Goal: Task Accomplishment & Management: Use online tool/utility

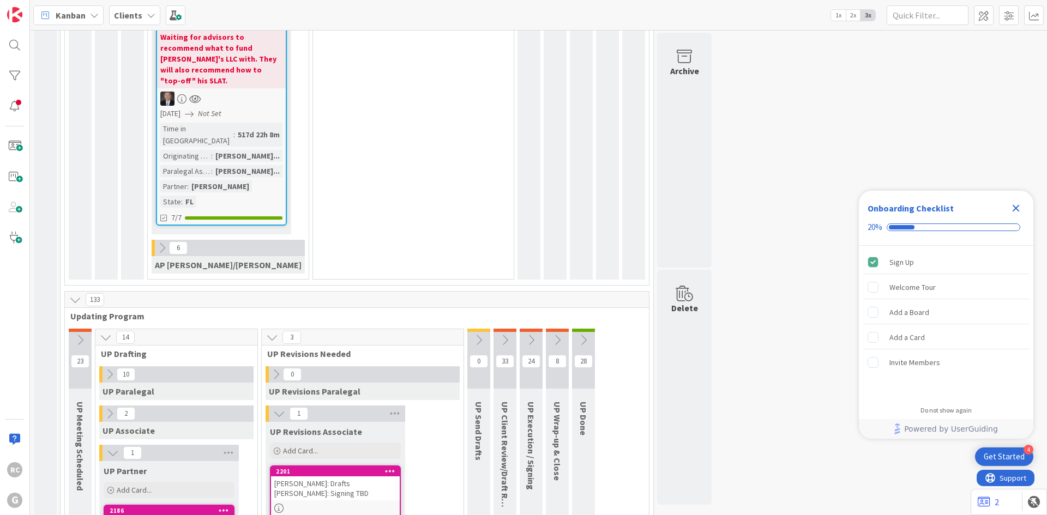
scroll to position [2236, 0]
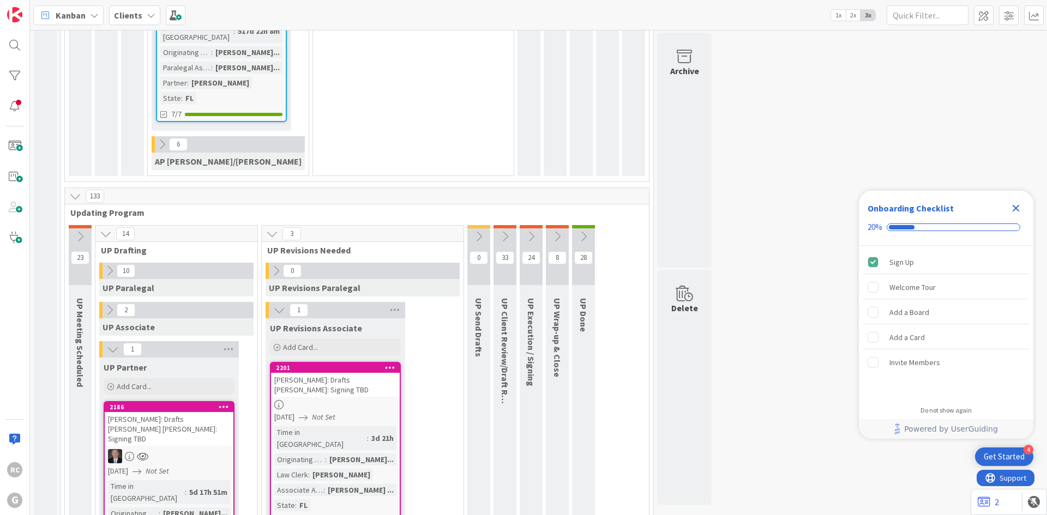
click at [154, 412] on div "[PERSON_NAME]: Drafts [PERSON_NAME] [PERSON_NAME]: Signing TBD" at bounding box center [169, 429] width 129 height 34
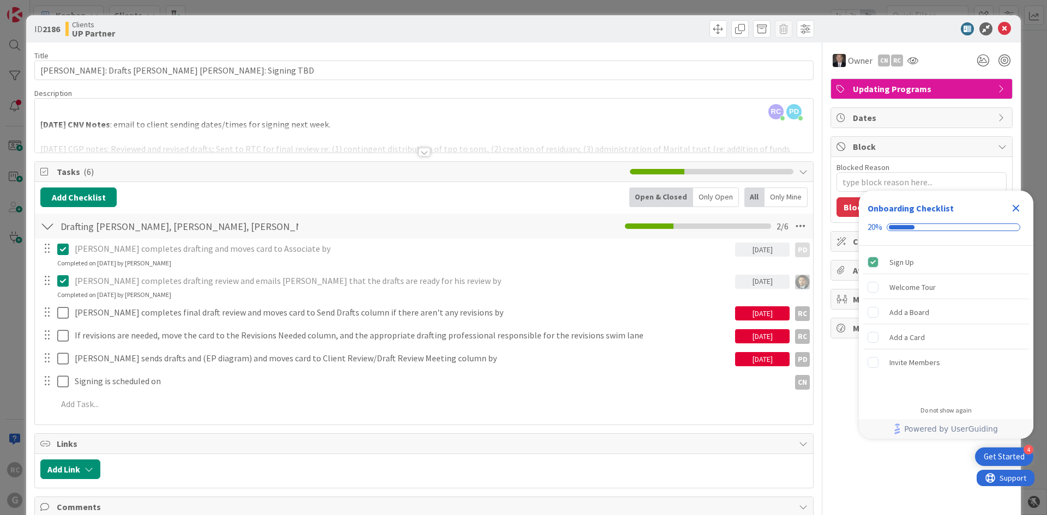
click at [426, 149] on div at bounding box center [424, 139] width 778 height 28
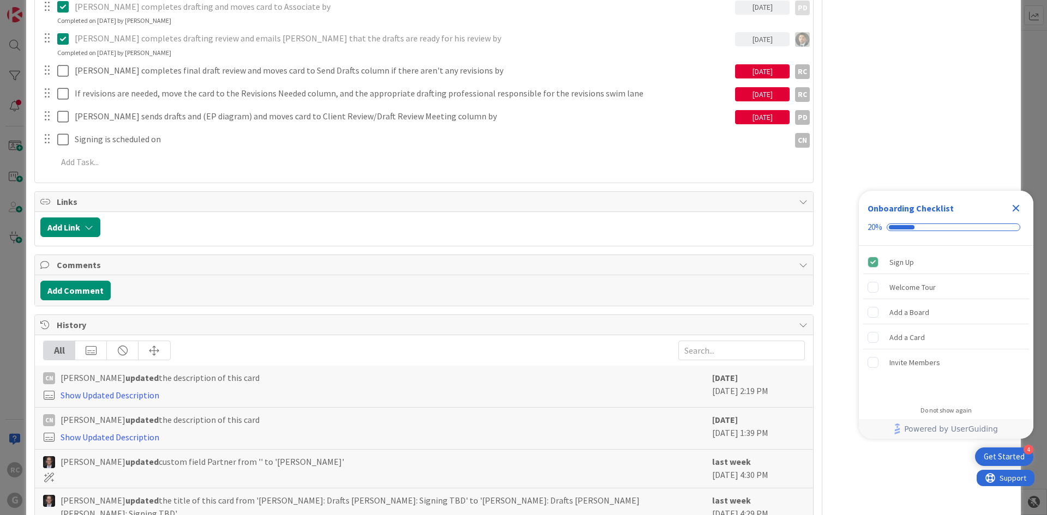
scroll to position [725, 0]
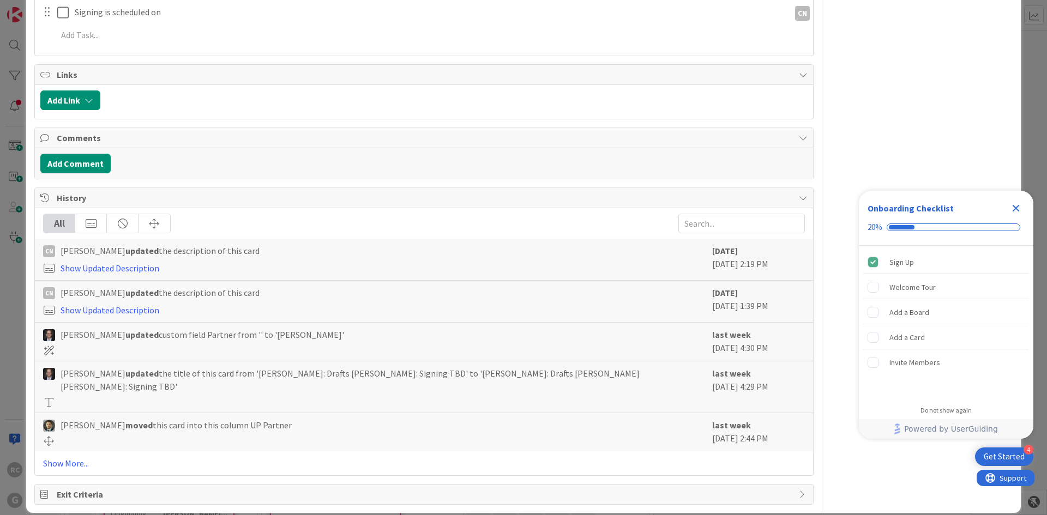
click at [1016, 204] on icon "Close Checklist" at bounding box center [1015, 208] width 13 height 13
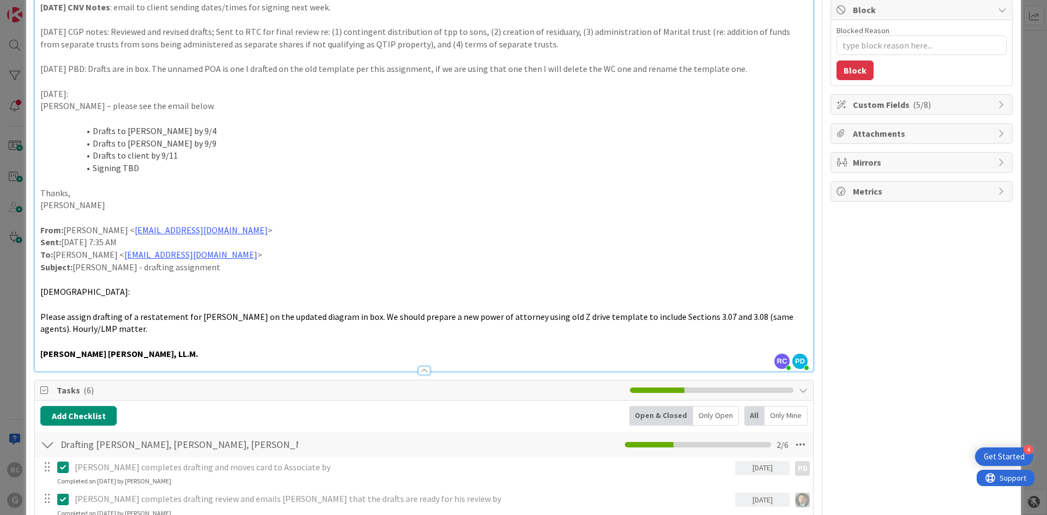
scroll to position [0, 0]
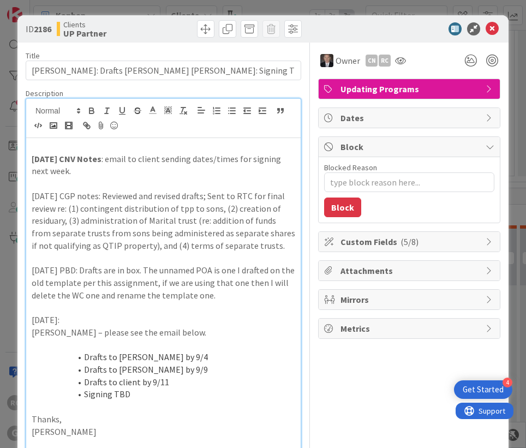
type textarea "x"
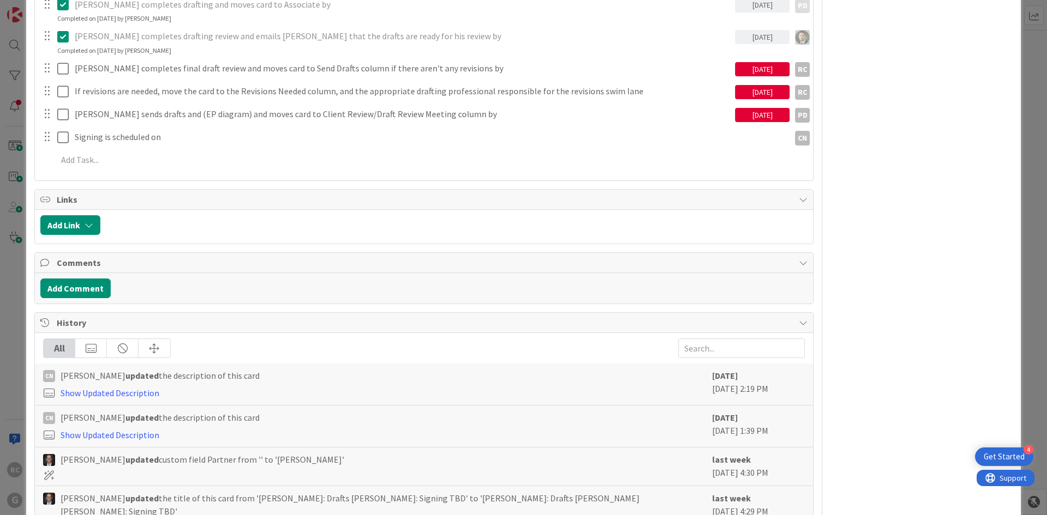
scroll to position [725, 0]
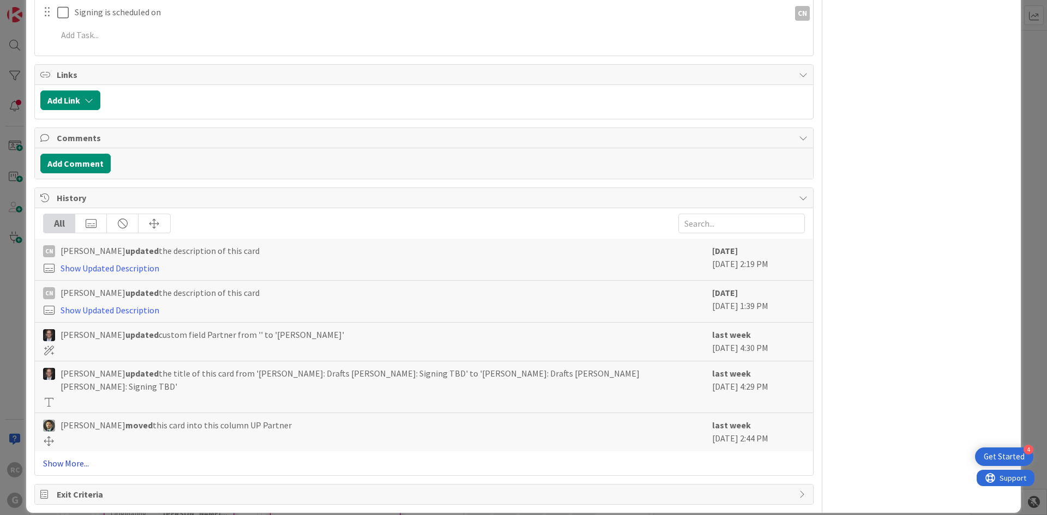
click at [55, 457] on link "Show More..." at bounding box center [424, 463] width 762 height 13
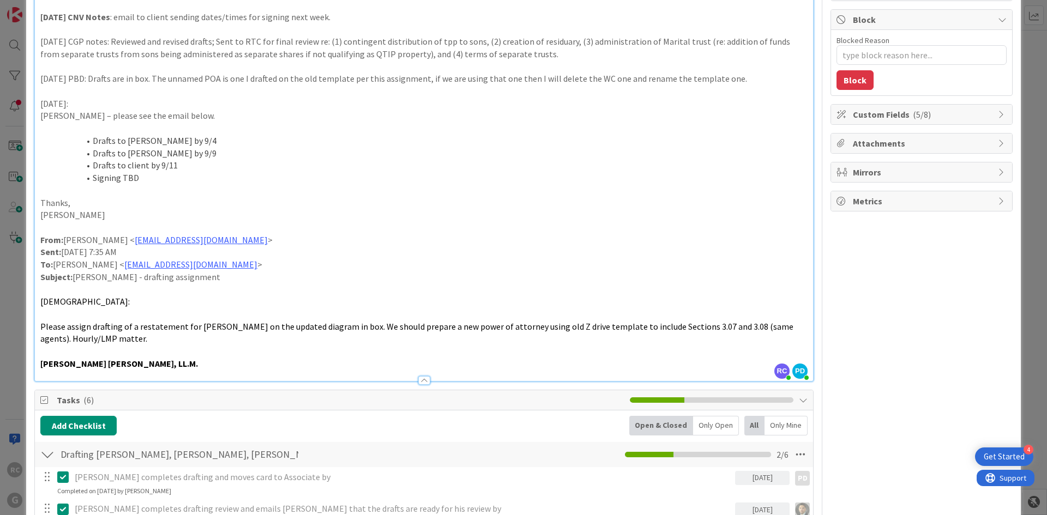
scroll to position [0, 0]
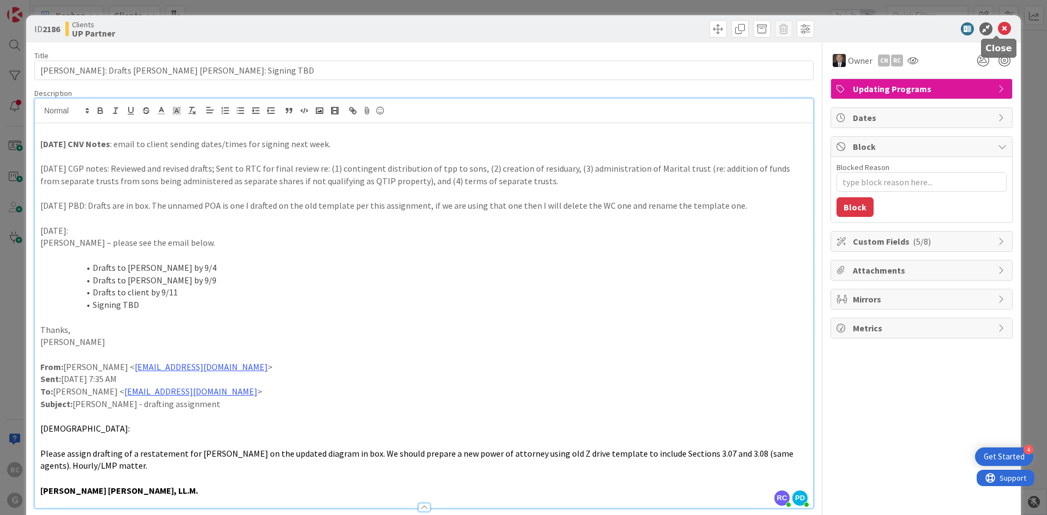
click at [998, 28] on icon at bounding box center [1004, 28] width 13 height 13
